Goal: Find contact information: Find contact information

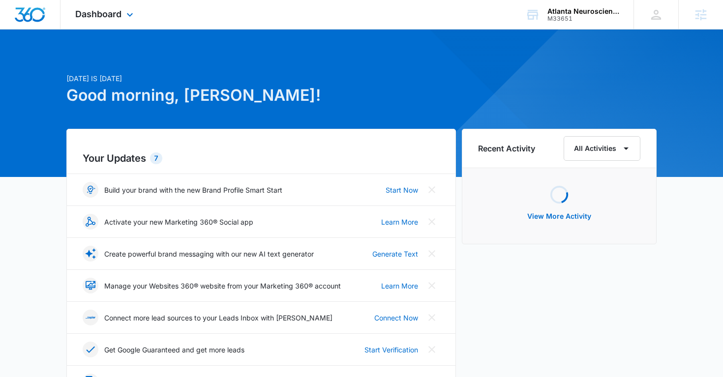
click at [121, 19] on div "Dashboard Apps Reputation Websites Forms CRM Email Social Shop Payments POS Con…" at bounding box center [106, 14] width 90 height 29
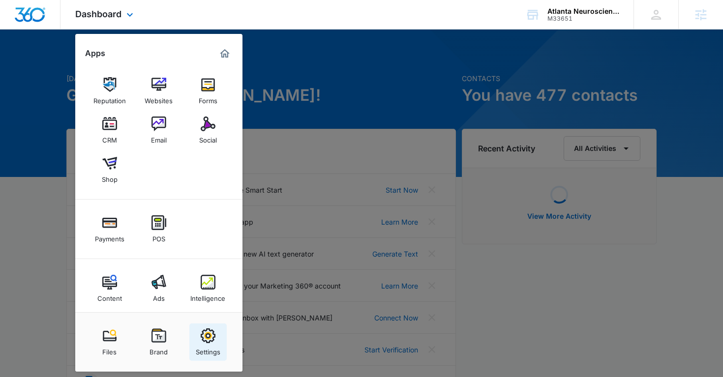
click at [212, 339] on img at bounding box center [208, 336] width 15 height 15
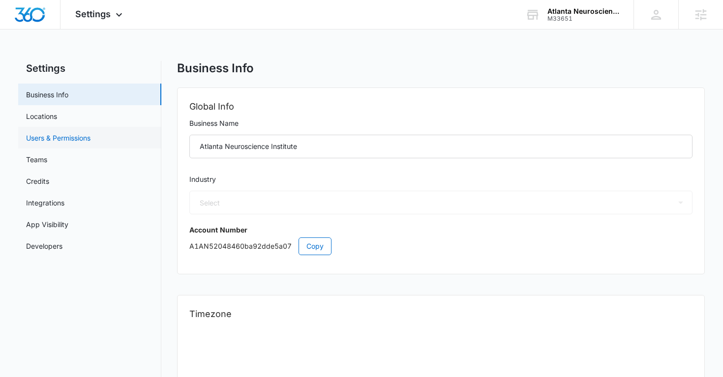
select select "13"
select select "US"
select select "America/New_York"
click at [55, 143] on link "Users & Permissions" at bounding box center [58, 138] width 64 height 10
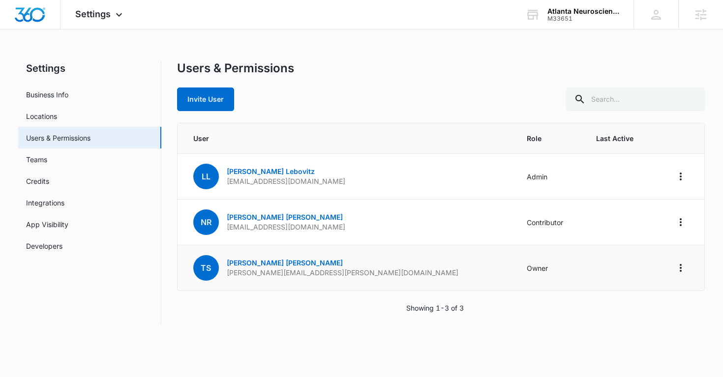
click at [271, 275] on p "[PERSON_NAME][EMAIL_ADDRESS][PERSON_NAME][DOMAIN_NAME]" at bounding box center [343, 273] width 232 height 10
copy p "[PERSON_NAME][EMAIL_ADDRESS][PERSON_NAME][DOMAIN_NAME]"
click at [271, 275] on p "[PERSON_NAME][EMAIL_ADDRESS][PERSON_NAME][DOMAIN_NAME]" at bounding box center [343, 273] width 232 height 10
